Goal: Task Accomplishment & Management: Manage account settings

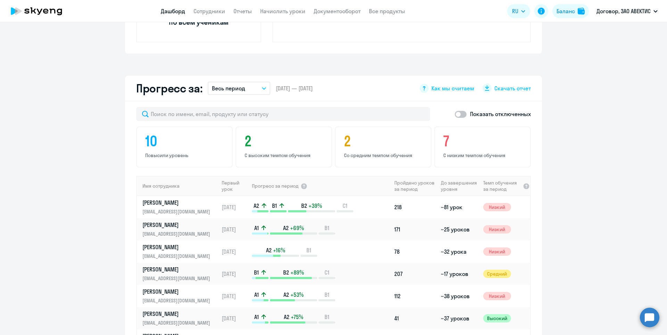
scroll to position [417, 0]
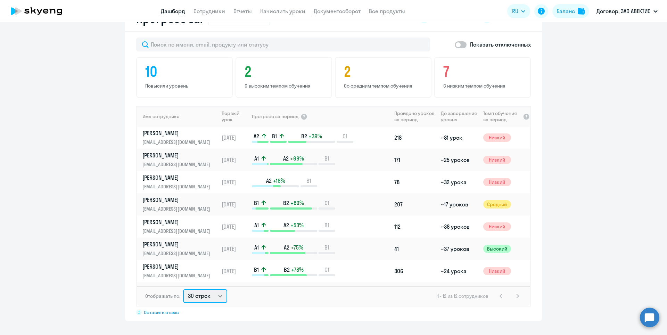
click at [208, 300] on select "30 строк 50 строк 100 строк" at bounding box center [205, 296] width 44 height 14
click at [183, 289] on select "30 строк 50 строк 100 строк" at bounding box center [205, 296] width 44 height 14
drag, startPoint x: 206, startPoint y: 292, endPoint x: 202, endPoint y: 300, distance: 9.0
click at [205, 295] on select "30 строк 50 строк 100 строк" at bounding box center [205, 296] width 44 height 14
select select "50"
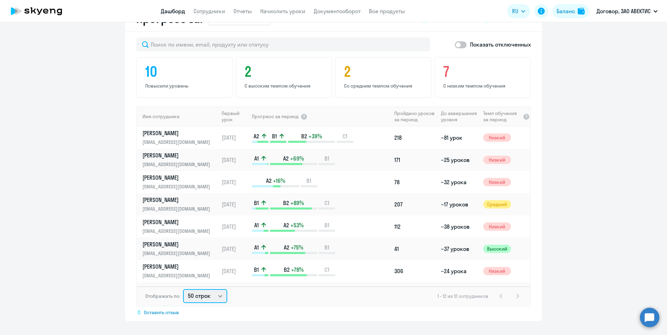
click at [183, 289] on select "30 строк 50 строк 100 строк" at bounding box center [205, 296] width 44 height 14
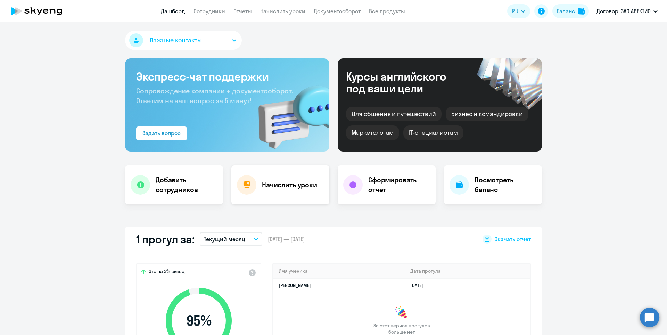
click at [314, 175] on div "Начислить уроки" at bounding box center [280, 184] width 98 height 39
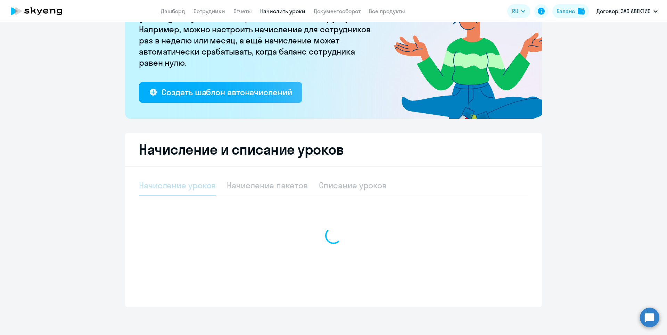
select select "10"
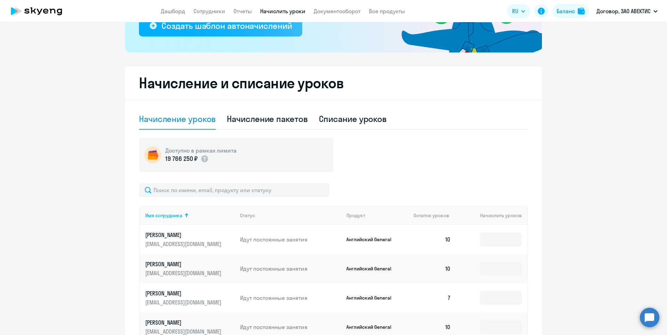
scroll to position [69, 0]
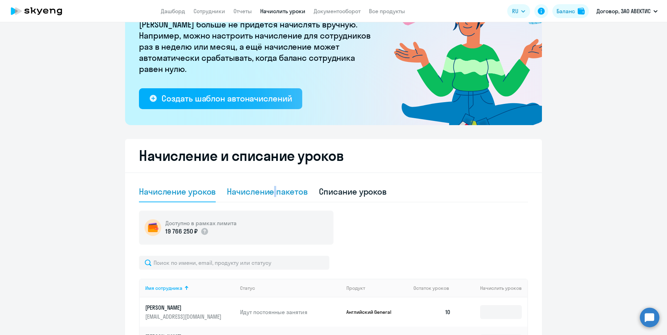
click at [273, 198] on div "Начисление пакетов" at bounding box center [267, 191] width 81 height 21
select select "10"
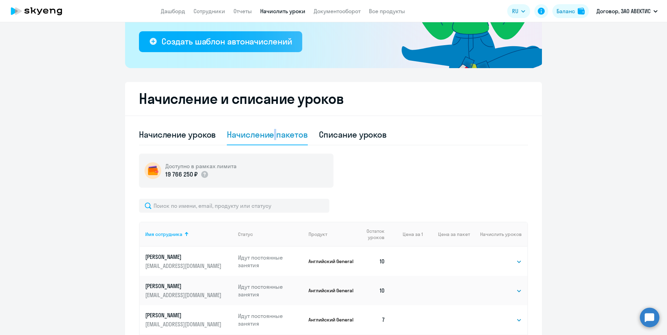
scroll to position [208, 0]
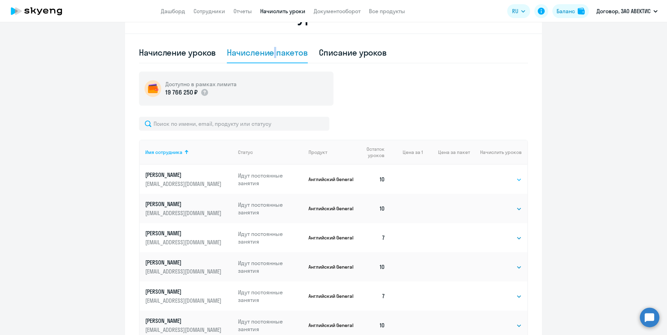
click at [498, 180] on select "Выбрать 4 8 16 32 64" at bounding box center [507, 179] width 28 height 8
click at [331, 56] on div "Списание уроков" at bounding box center [353, 52] width 68 height 11
select select "10"
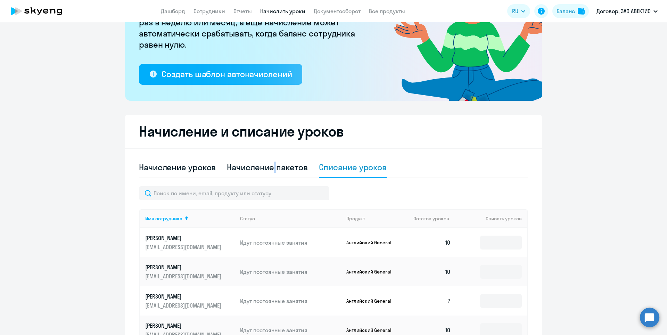
scroll to position [0, 0]
